Goal: Task Accomplishment & Management: Complete application form

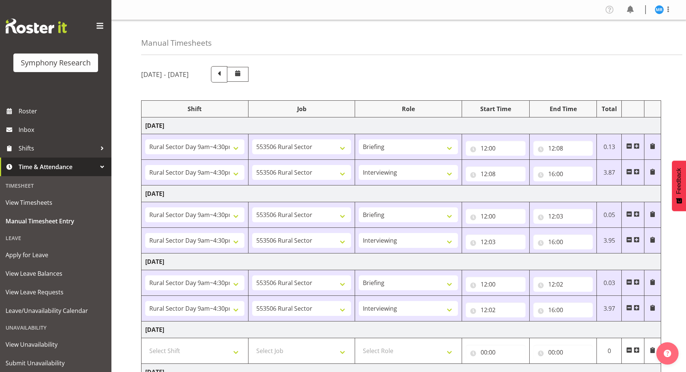
select select "81561"
select select "10587"
select select "81561"
select select "10587"
select select "47"
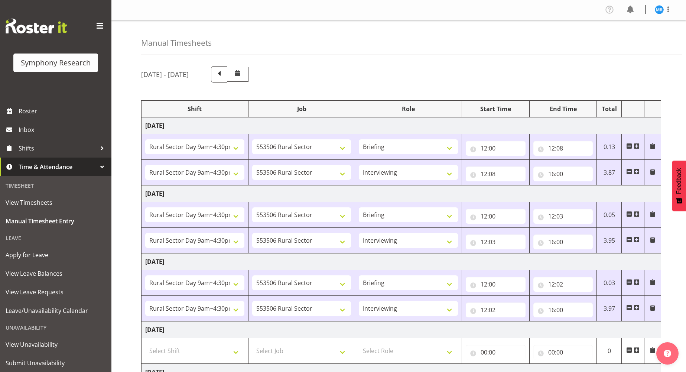
select select "81561"
select select "10587"
select select "81561"
select select "10587"
select select "47"
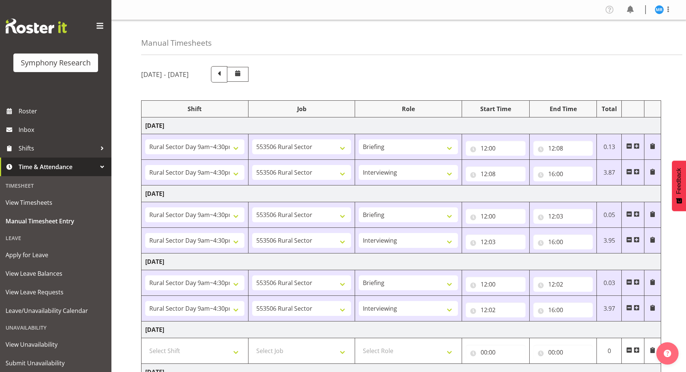
select select "81561"
select select "10587"
select select "81561"
select select "10587"
select select "47"
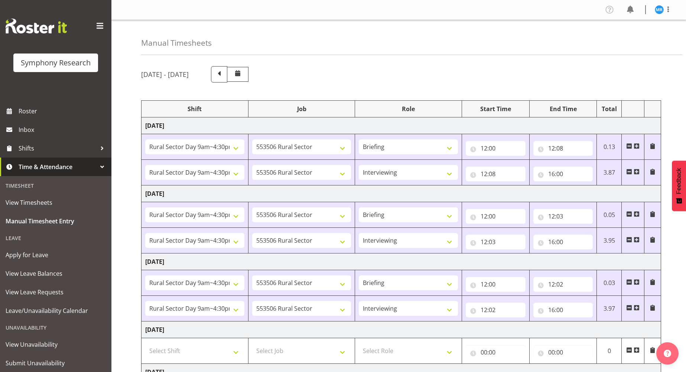
select select "81561"
select select "10587"
select select "81561"
select select "10587"
select select "47"
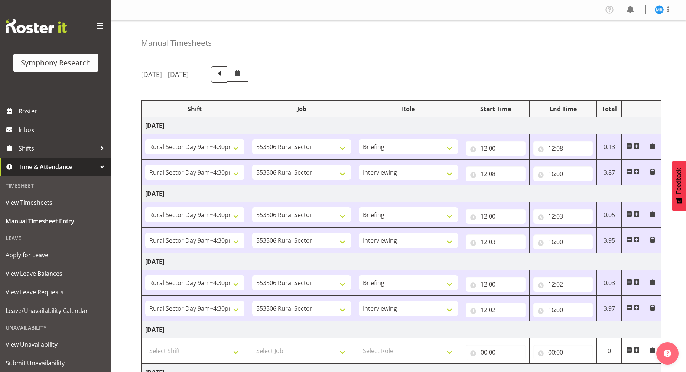
select select "81299"
select select "10587"
select select "81299"
select select "10587"
select select "47"
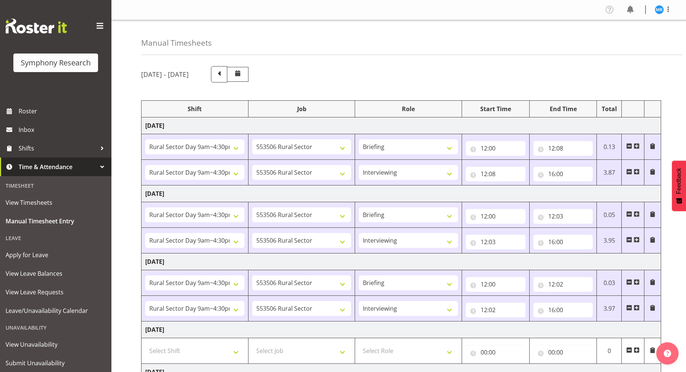
select select "81299"
select select "10587"
select select "47"
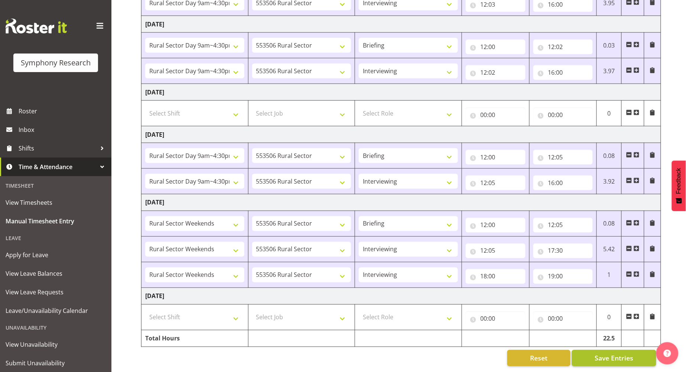
click at [610, 353] on span "Save Entries" at bounding box center [614, 358] width 39 height 10
click at [606, 353] on span "Save Entries" at bounding box center [614, 358] width 39 height 10
